Goal: Check status

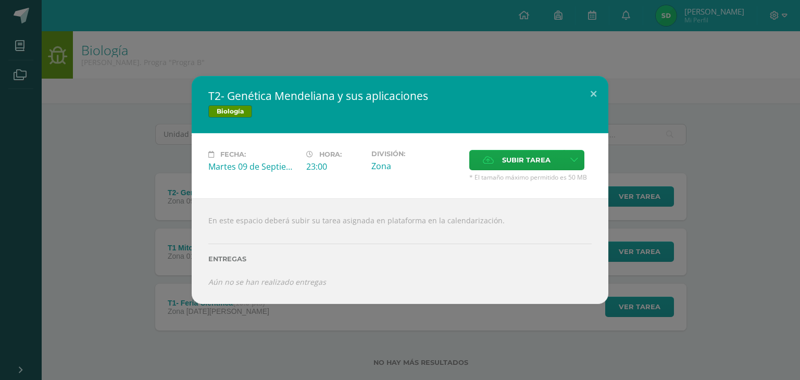
click at [476, 174] on span "* El tamaño máximo permitido es 50 MB" at bounding box center [530, 177] width 122 height 9
click at [487, 159] on icon at bounding box center [488, 160] width 11 height 7
click at [0, 0] on input "Subir tarea" at bounding box center [0, 0] width 0 height 0
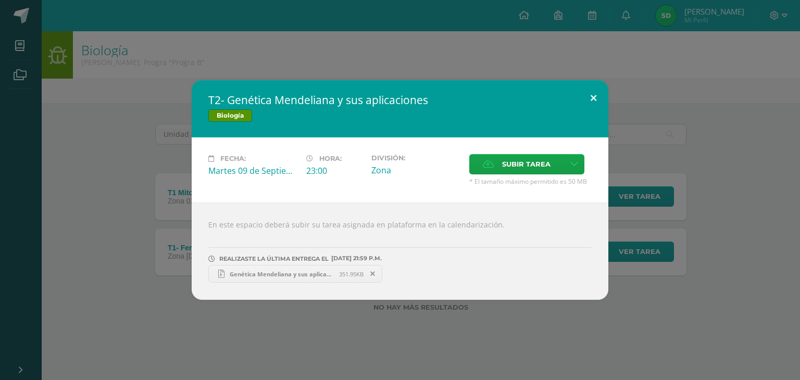
click at [589, 100] on button at bounding box center [593, 97] width 30 height 35
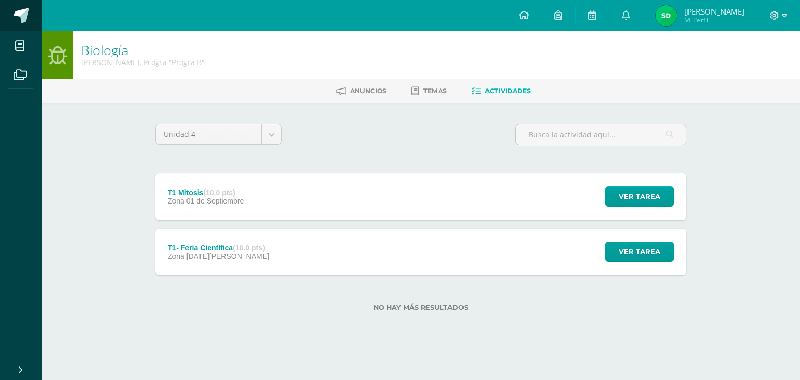
click at [21, 27] on link at bounding box center [21, 15] width 42 height 31
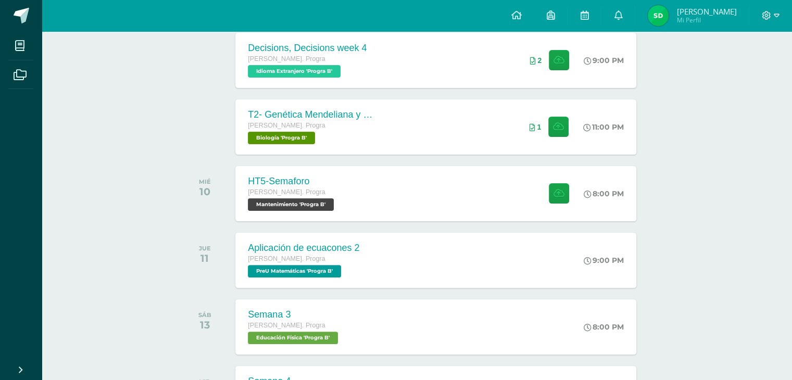
scroll to position [241, 0]
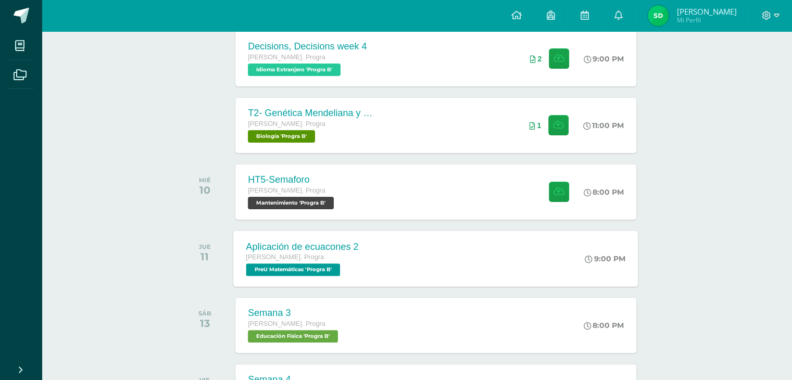
click at [360, 246] on div "Aplicación de ecuacones 2 [PERSON_NAME]. Progra PreU Matemáticas 'Progra B'" at bounding box center [303, 259] width 138 height 56
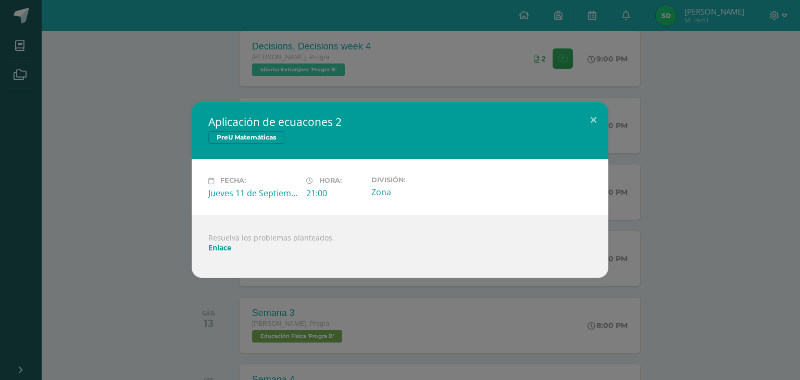
click at [222, 254] on div at bounding box center [399, 256] width 383 height 8
click at [220, 248] on link "Enlace" at bounding box center [219, 248] width 23 height 10
click at [587, 113] on button at bounding box center [593, 119] width 30 height 35
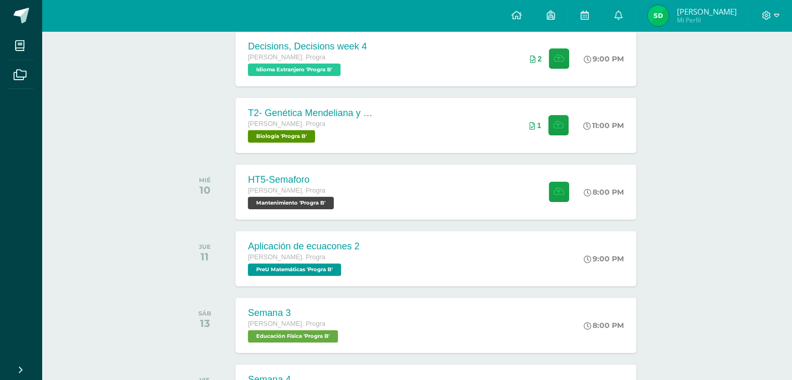
click at [700, 26] on span "Sharon Natasha Mi Perfil" at bounding box center [692, 15] width 93 height 21
click at [686, 23] on span "Mi Perfil" at bounding box center [706, 20] width 60 height 9
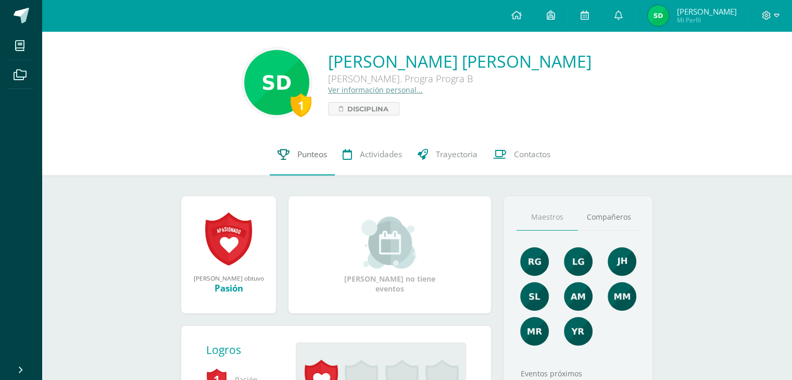
click at [283, 155] on icon at bounding box center [283, 154] width 12 height 11
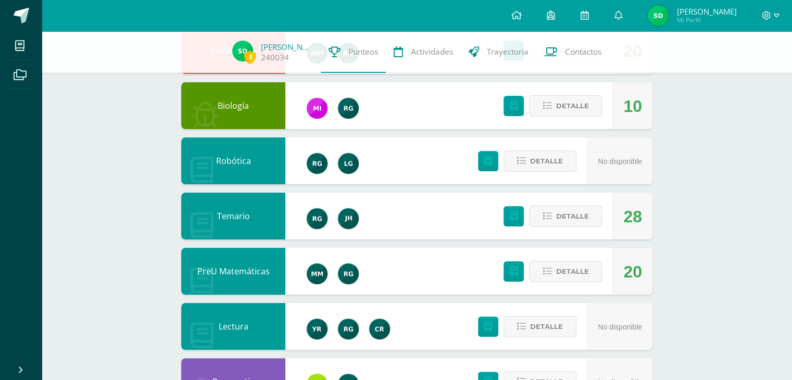
scroll to position [196, 0]
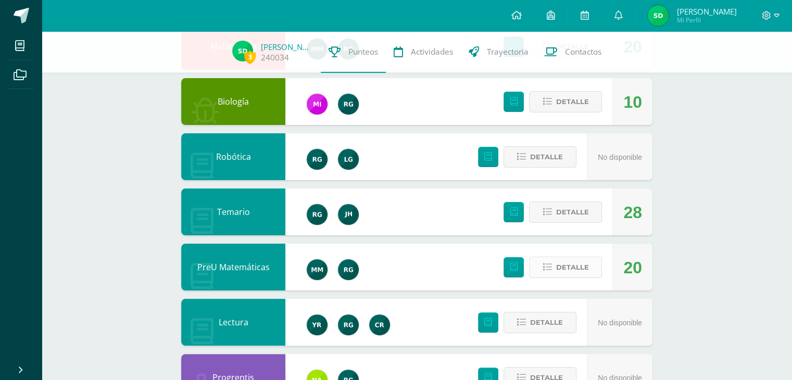
click at [550, 263] on icon at bounding box center [546, 267] width 9 height 9
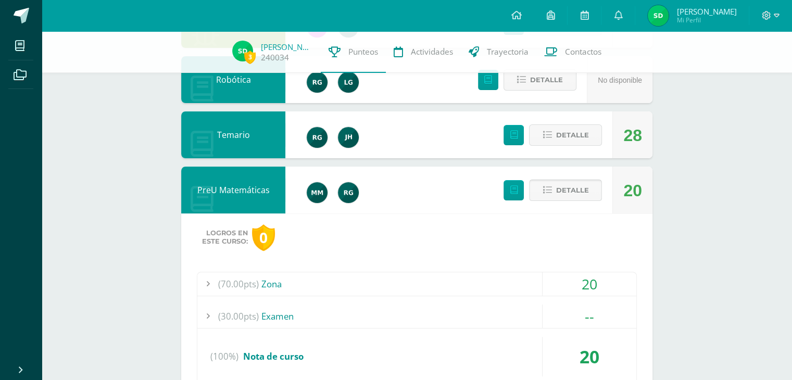
scroll to position [279, 0]
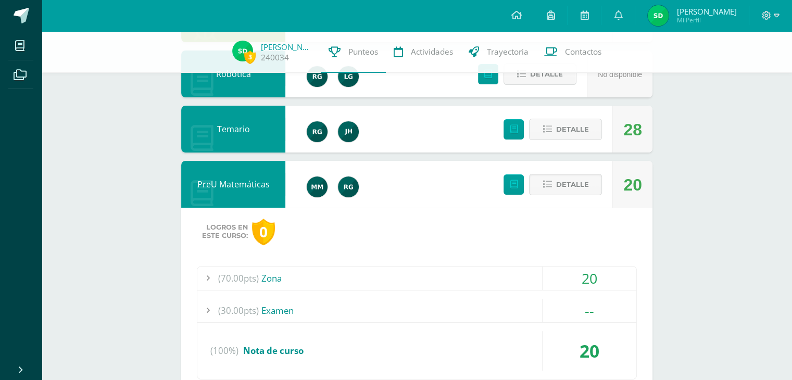
click at [526, 275] on div "(70.00pts) Zona" at bounding box center [416, 278] width 439 height 23
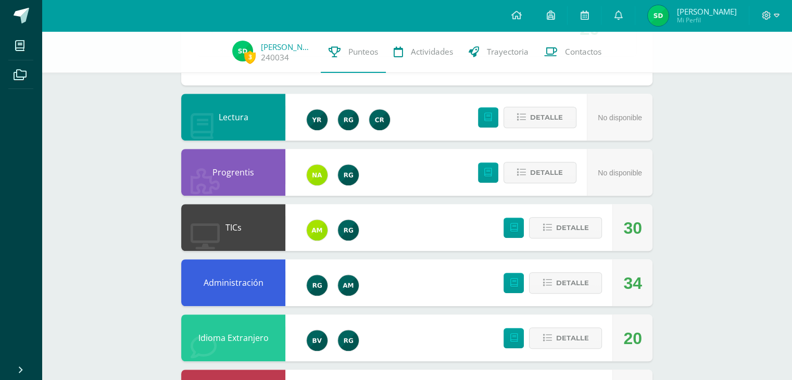
scroll to position [749, 0]
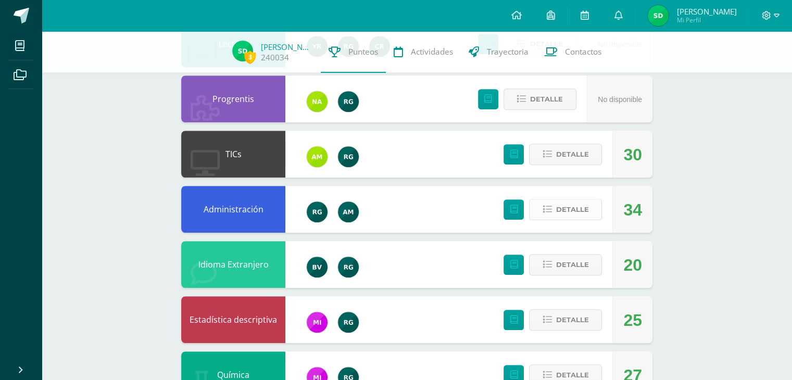
click at [591, 217] on button "Detalle" at bounding box center [565, 209] width 73 height 21
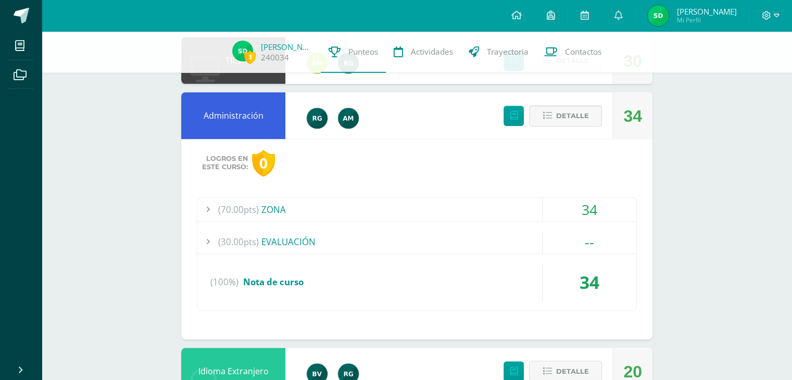
click at [545, 207] on div "34" at bounding box center [589, 209] width 94 height 23
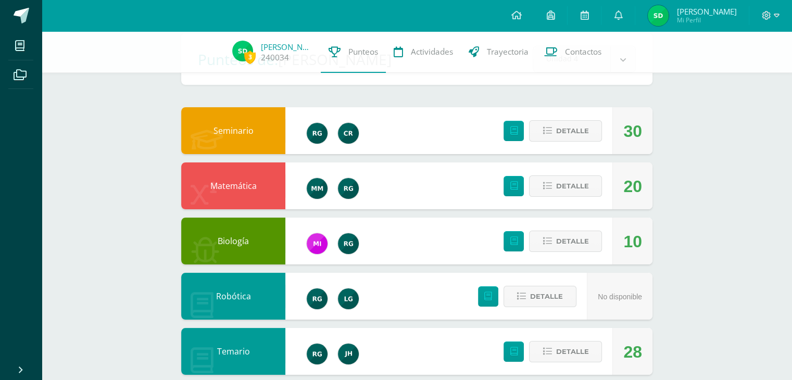
scroll to position [0, 0]
